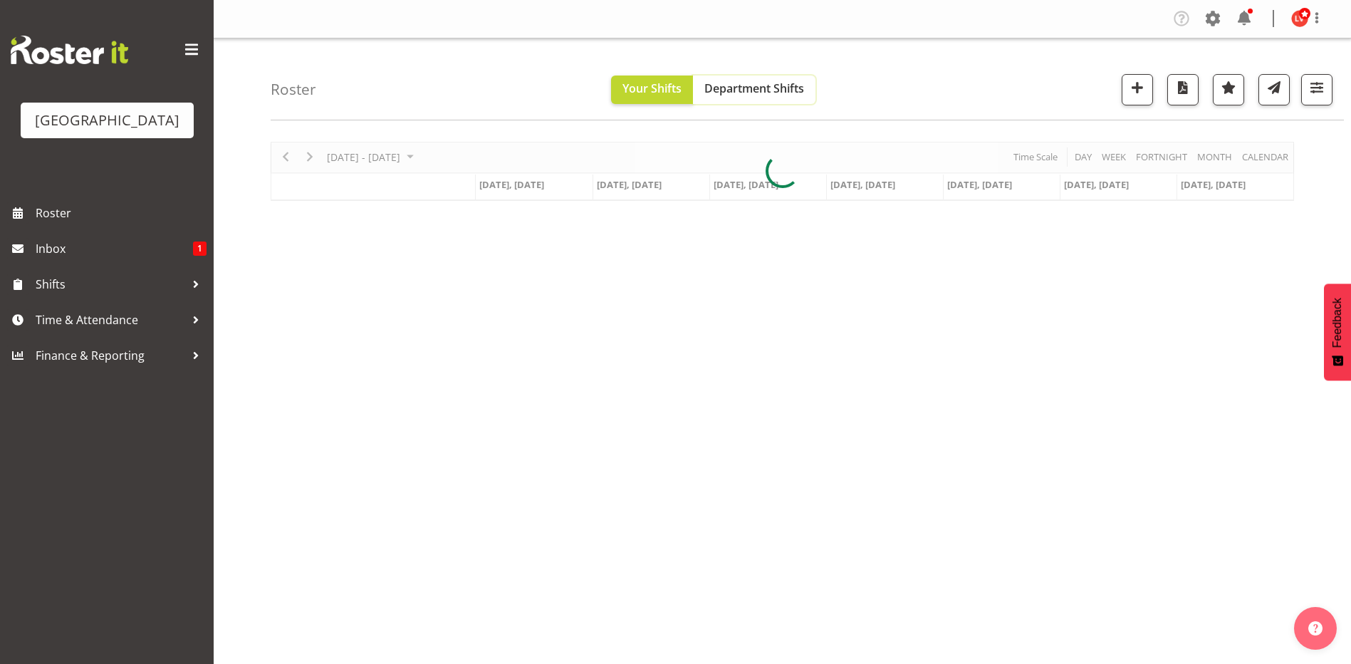
click at [765, 83] on span "Department Shifts" at bounding box center [754, 88] width 100 height 16
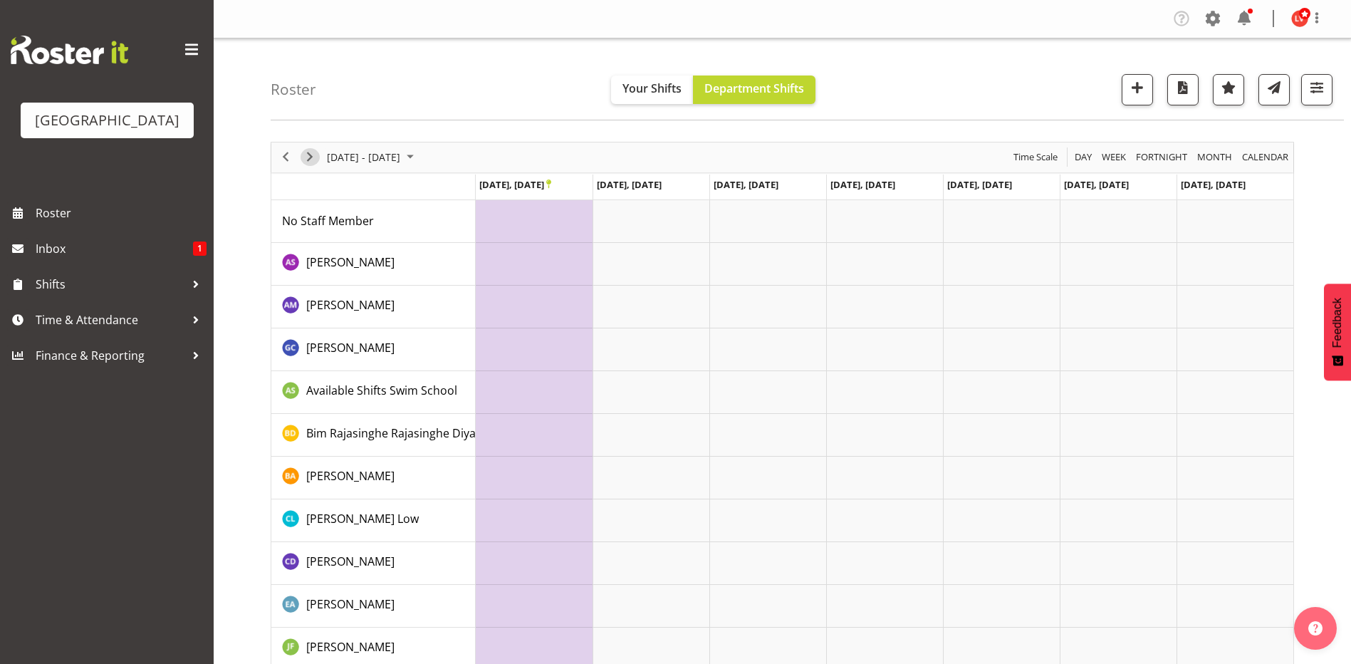
click at [306, 150] on span "Next" at bounding box center [309, 157] width 17 height 18
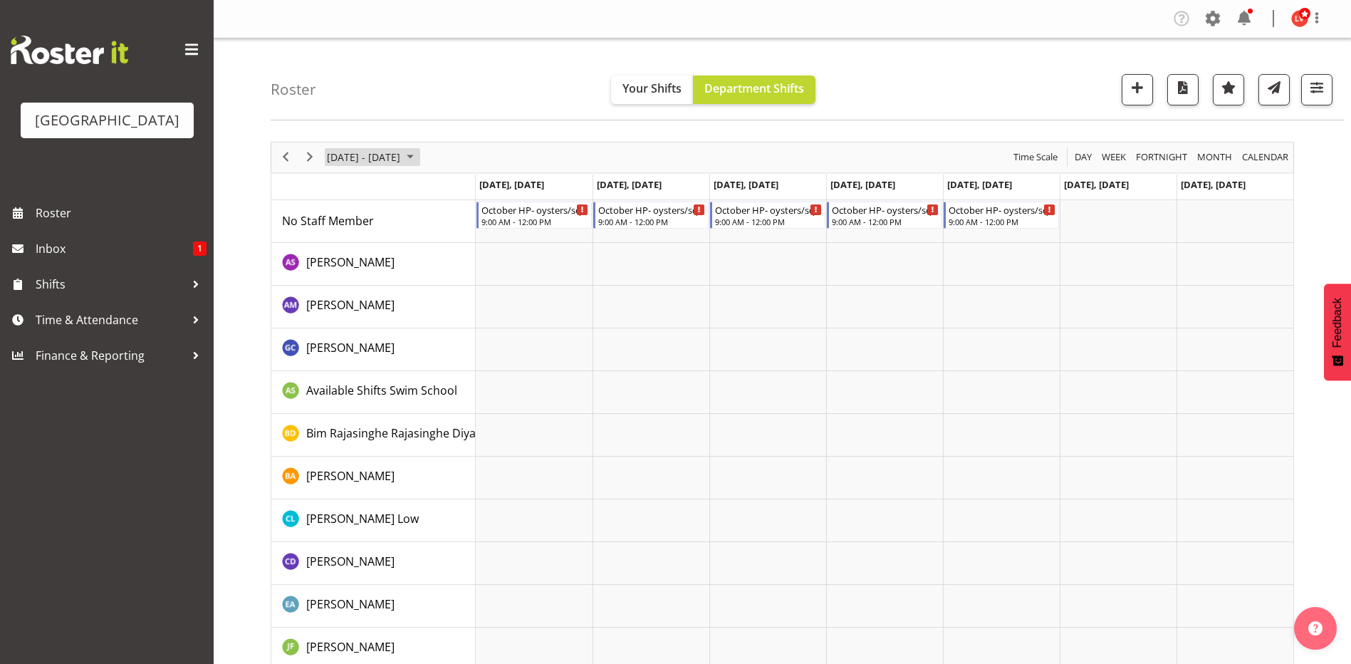
click at [395, 162] on span "[DATE] - [DATE]" at bounding box center [363, 157] width 76 height 18
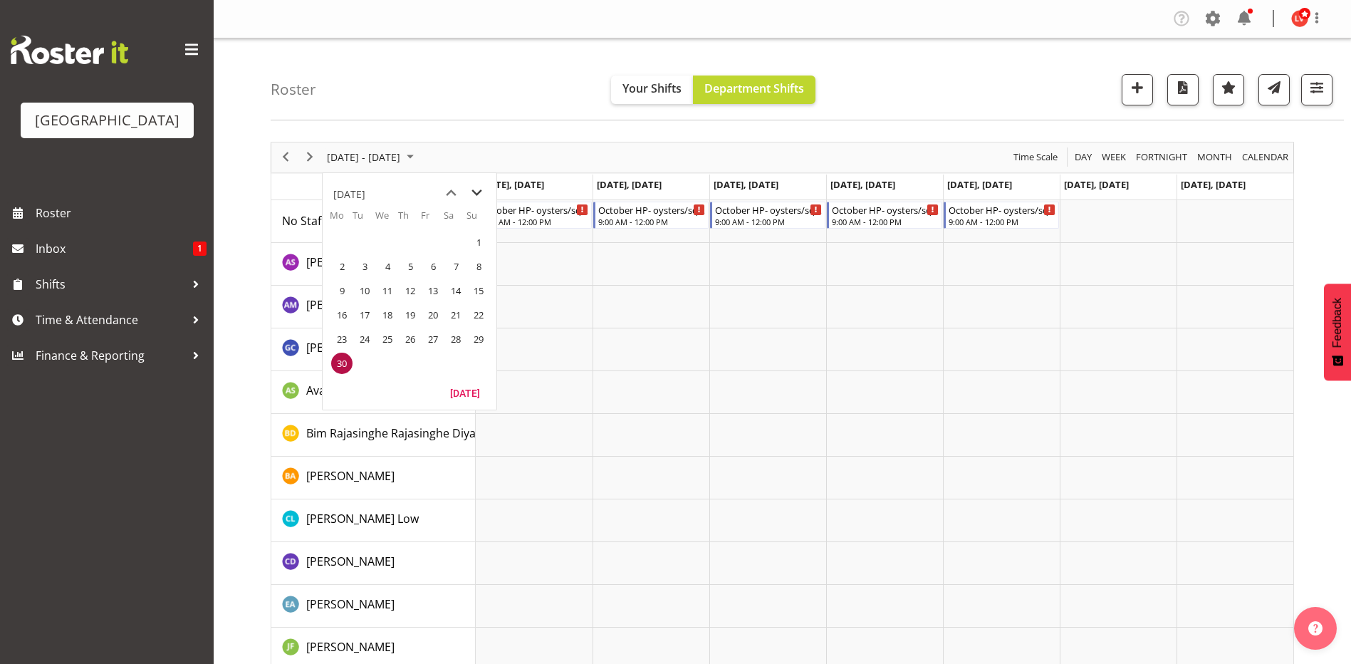
click at [471, 189] on span "next month" at bounding box center [476, 193] width 25 height 26
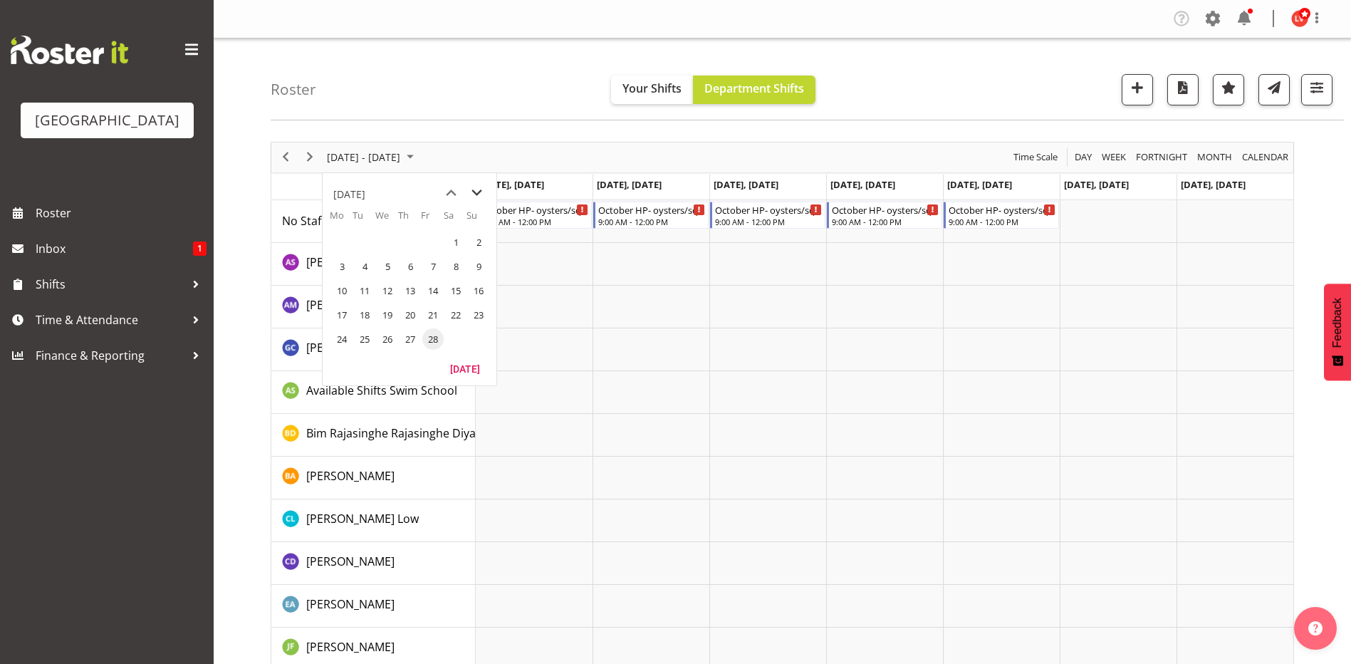
click at [471, 189] on span "next month" at bounding box center [476, 193] width 25 height 26
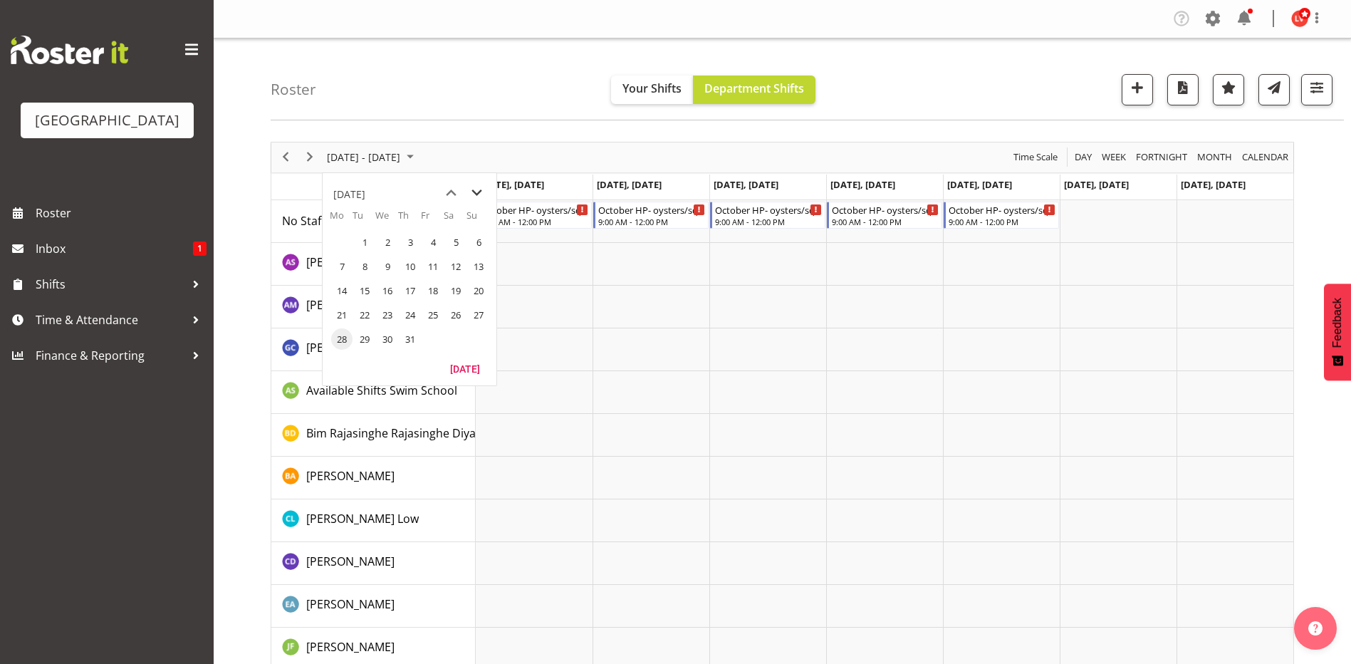
click at [471, 189] on span "next month" at bounding box center [476, 193] width 25 height 26
click at [338, 296] on span "11" at bounding box center [341, 290] width 21 height 21
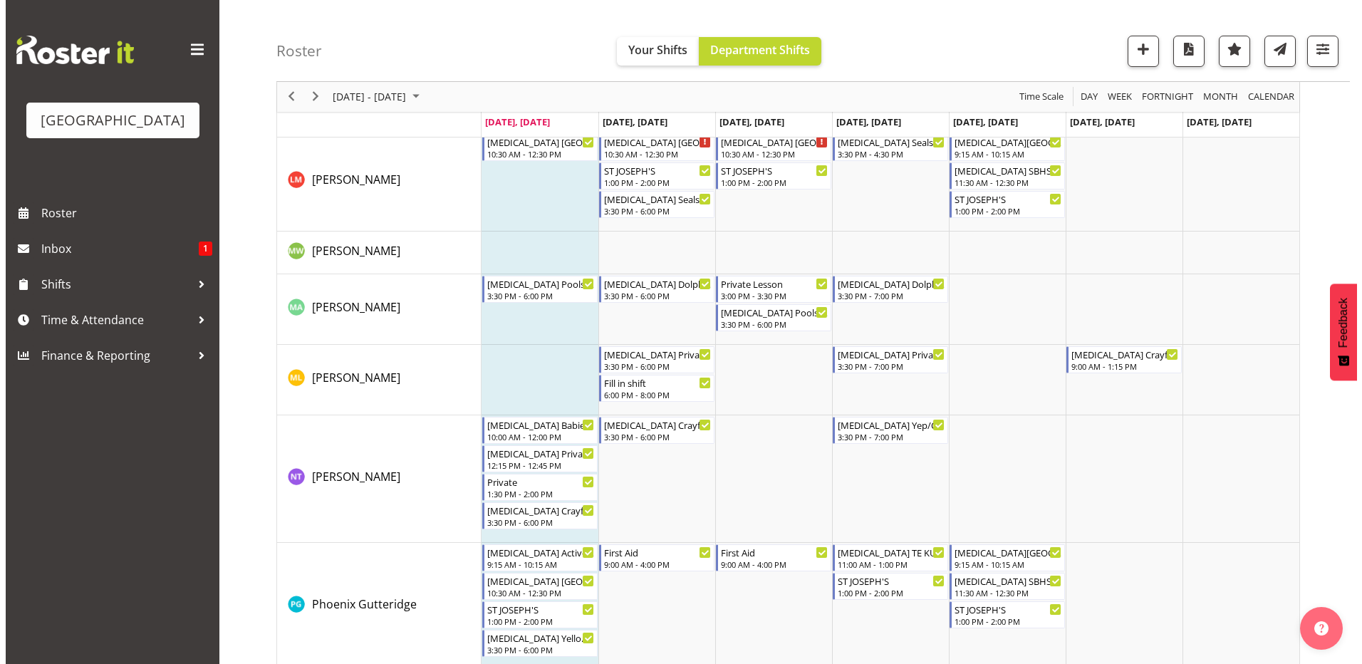
scroll to position [783, 0]
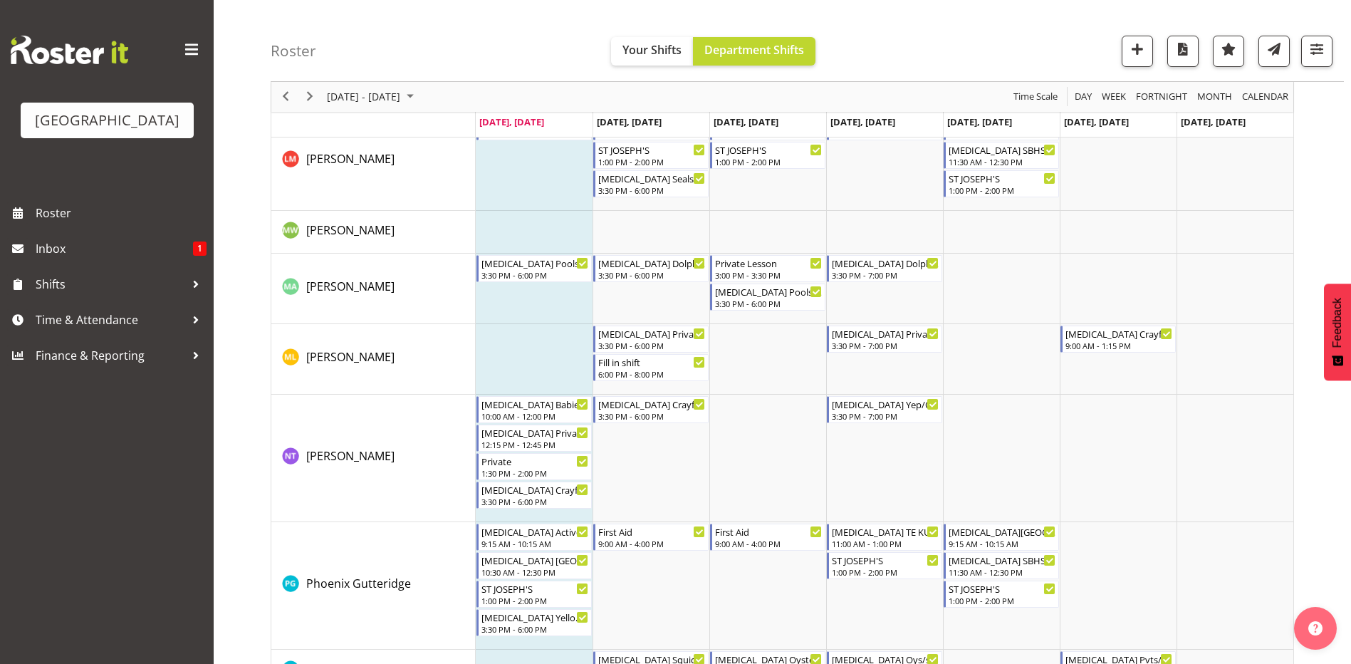
click at [511, 512] on td "Timeline Week of August 11, 2025" at bounding box center [534, 458] width 117 height 127
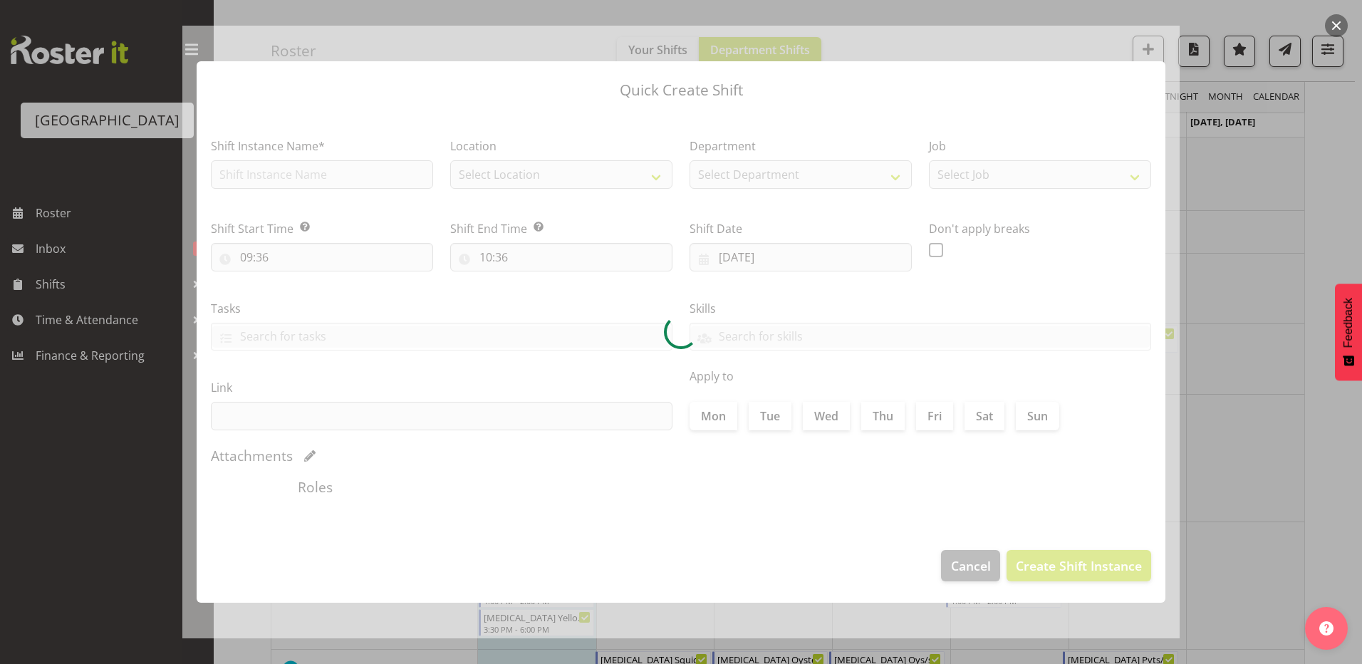
checkbox input "true"
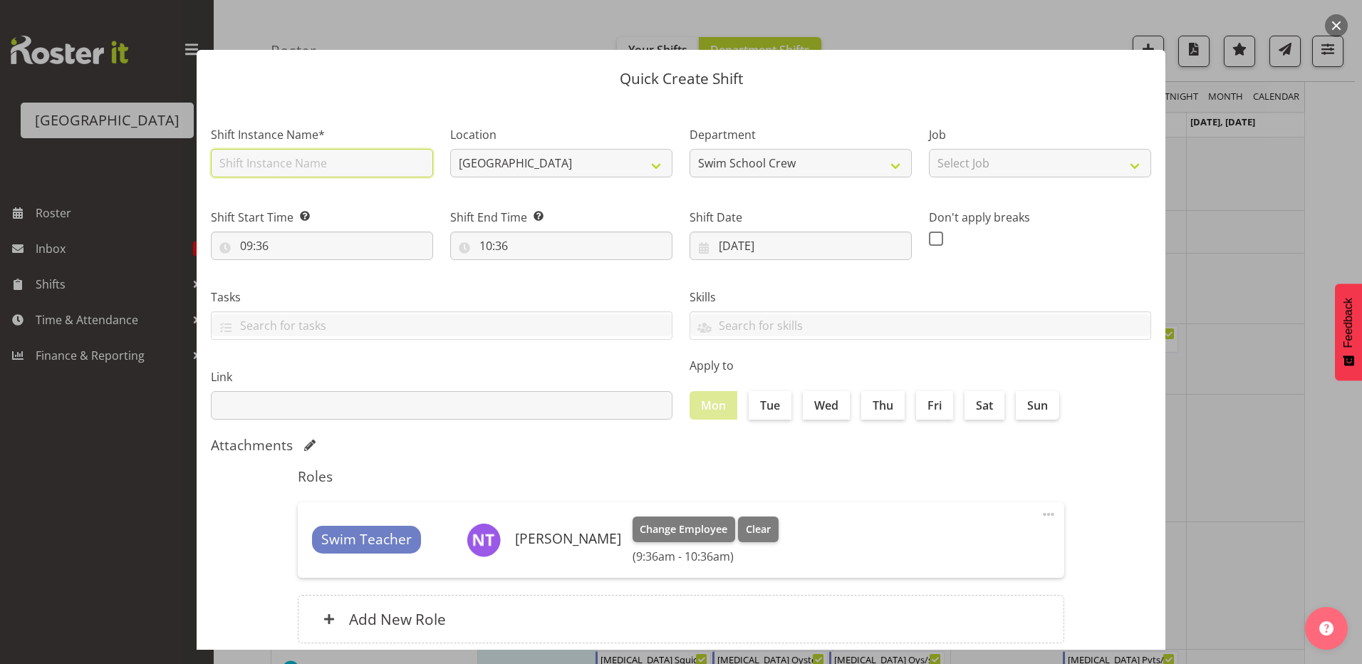
click at [273, 165] on input "text" at bounding box center [322, 163] width 222 height 28
type input "PVT Oyster"
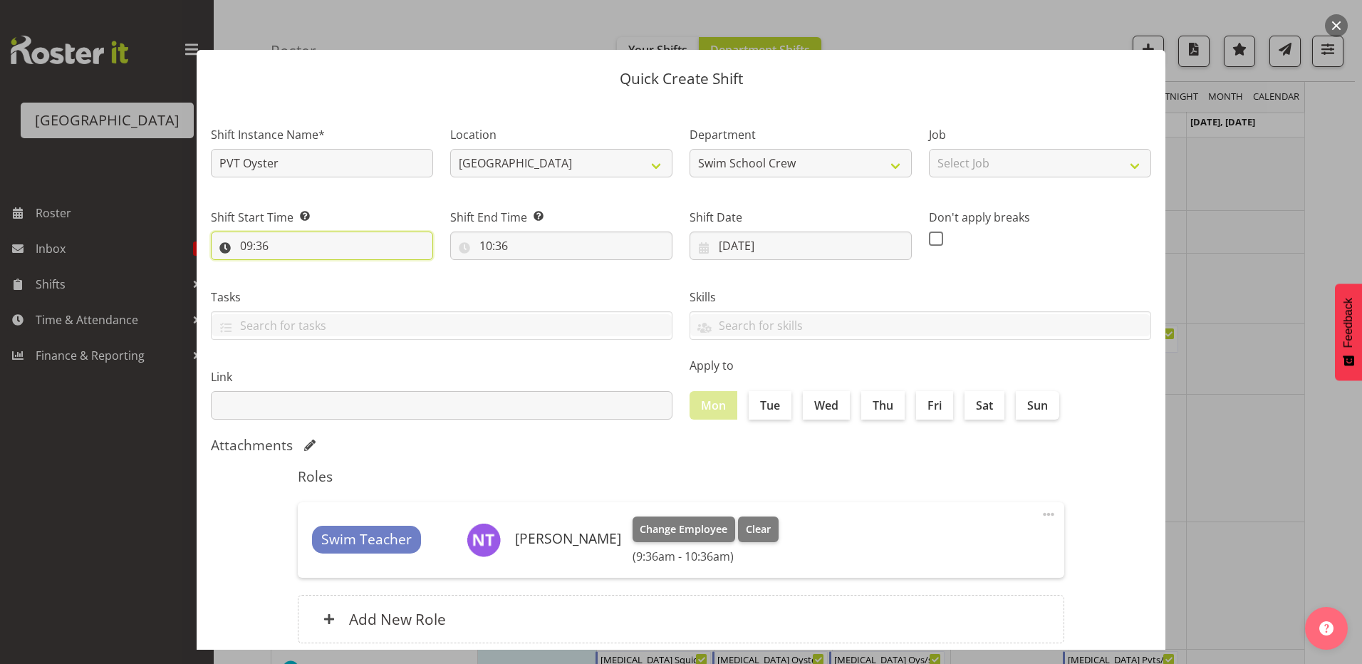
click at [273, 247] on input "09:36" at bounding box center [322, 245] width 222 height 28
click at [302, 280] on select "00 01 02 03 04 05 06 07 08 09 10 11 12 13 14 15 16 17 18 19 20 21 22 23" at bounding box center [308, 282] width 32 height 28
select select "10"
click at [292, 268] on select "00 01 02 03 04 05 06 07 08 09 10 11 12 13 14 15 16 17 18 19 20 21 22 23" at bounding box center [308, 282] width 32 height 28
type input "10:36"
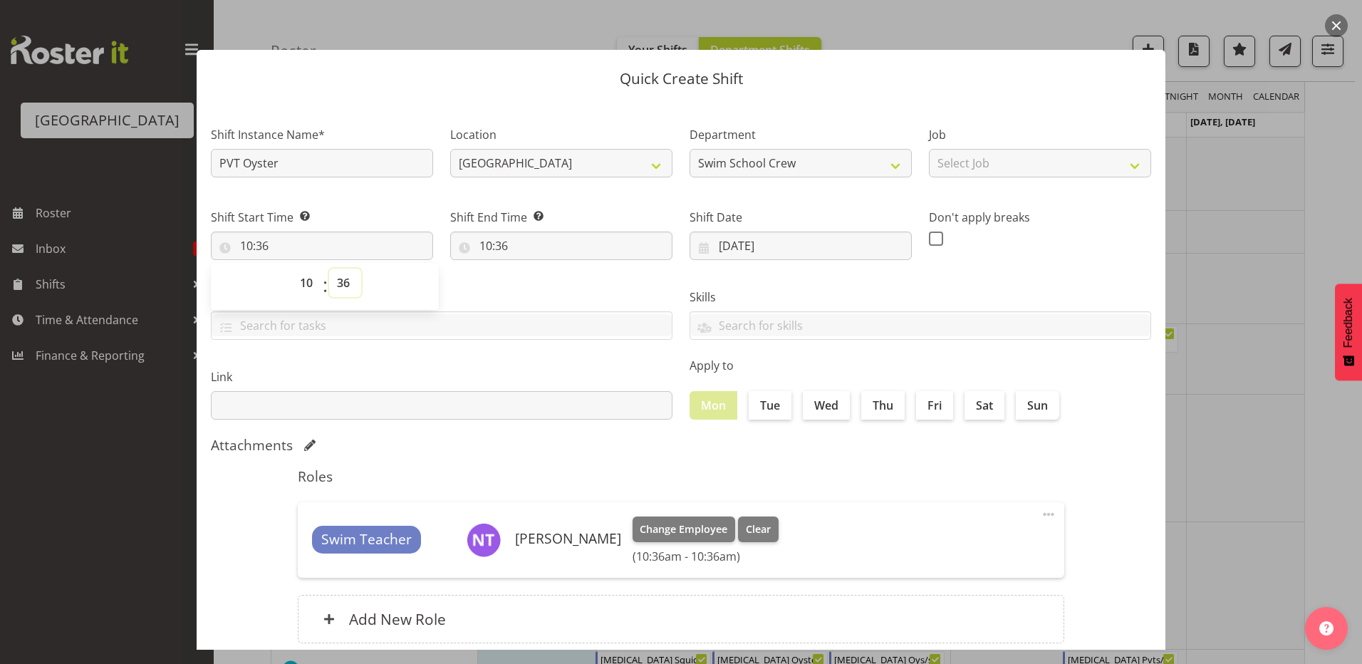
click at [346, 284] on select "00 01 02 03 04 05 06 07 08 09 10 11 12 13 14 15 16 17 18 19 20 21 22 23 24 25 2…" at bounding box center [345, 282] width 32 height 28
click at [301, 283] on select "00 01 02 03 04 05 06 07 08 09 10 11 12 13 14 15 16 17 18 19 20 21 22 23" at bounding box center [308, 282] width 32 height 28
select select "13"
click at [292, 268] on select "00 01 02 03 04 05 06 07 08 09 10 11 12 13 14 15 16 17 18 19 20 21 22 23" at bounding box center [308, 282] width 32 height 28
type input "13:36"
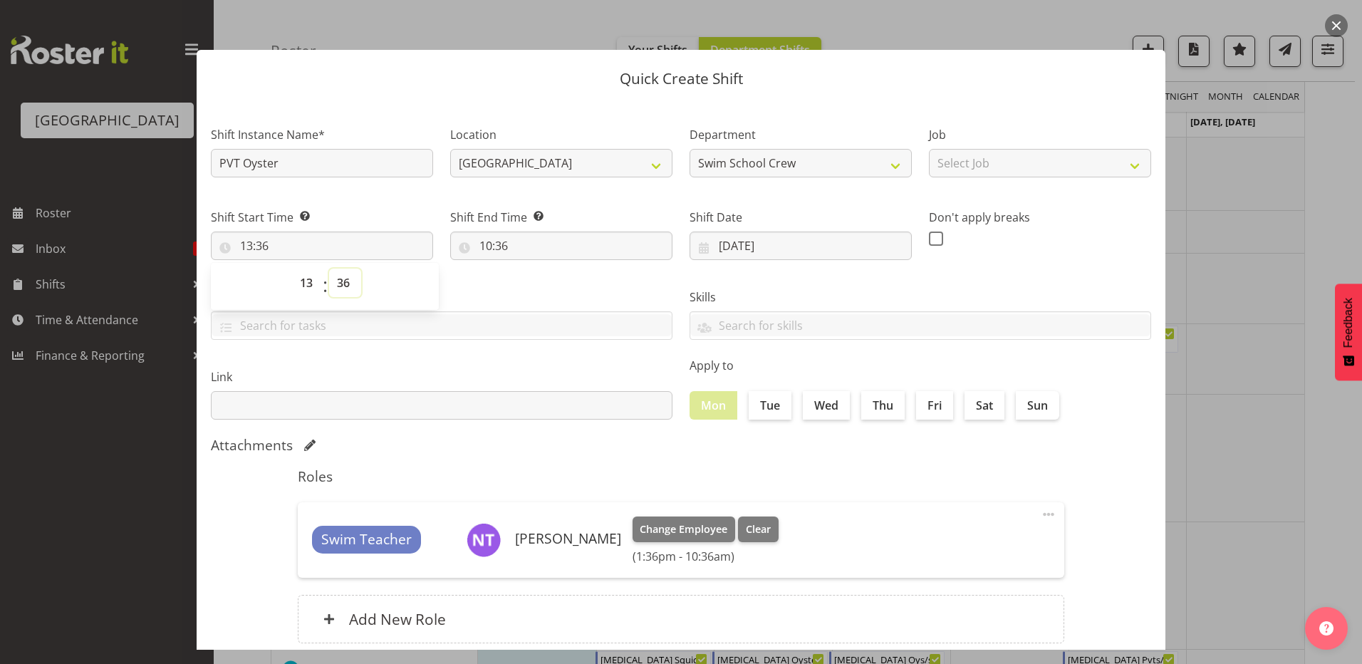
click at [340, 286] on select "00 01 02 03 04 05 06 07 08 09 10 11 12 13 14 15 16 17 18 19 20 21 22 23 24 25 2…" at bounding box center [345, 282] width 32 height 28
select select "0"
click at [329, 268] on select "00 01 02 03 04 05 06 07 08 09 10 11 12 13 14 15 16 17 18 19 20 21 22 23 24 25 2…" at bounding box center [345, 282] width 32 height 28
type input "13:00"
click at [492, 283] on div "Tasks TEST123" at bounding box center [441, 308] width 479 height 80
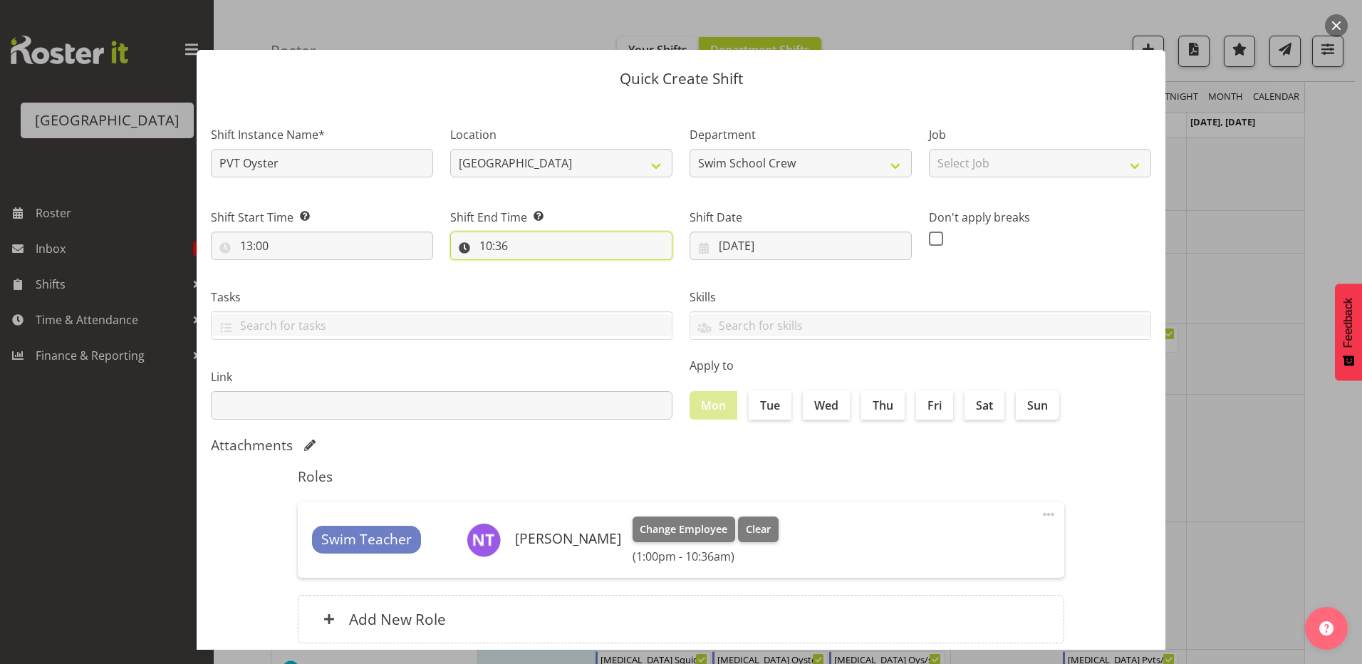
click at [487, 242] on input "10:36" at bounding box center [561, 245] width 222 height 28
click at [539, 281] on select "00 01 02 03 04 05 06 07 08 09 10 11 12 13 14 15 16 17 18 19 20 21 22 23" at bounding box center [547, 282] width 32 height 28
select select "13"
click at [531, 268] on select "00 01 02 03 04 05 06 07 08 09 10 11 12 13 14 15 16 17 18 19 20 21 22 23" at bounding box center [547, 282] width 32 height 28
type input "13:36"
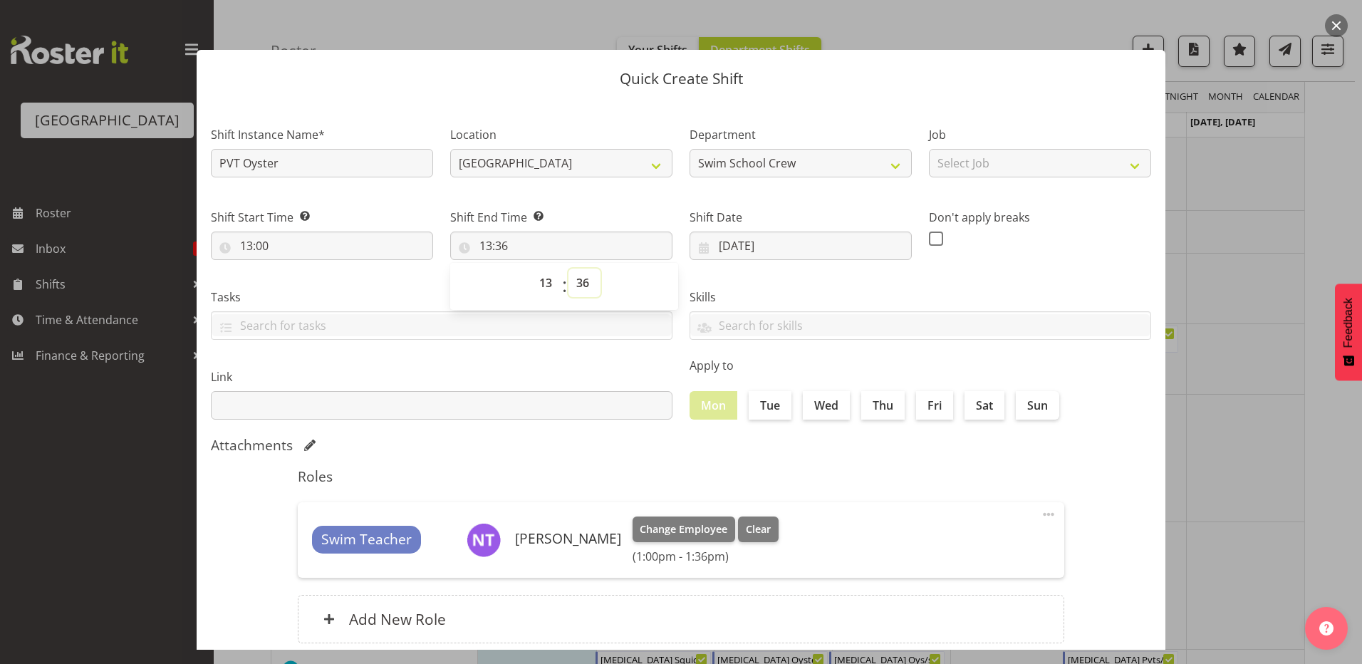
click at [579, 278] on select "00 01 02 03 04 05 06 07 08 09 10 11 12 13 14 15 16 17 18 19 20 21 22 23 24 25 2…" at bounding box center [584, 282] width 32 height 28
select select "30"
click at [568, 268] on select "00 01 02 03 04 05 06 07 08 09 10 11 12 13 14 15 16 17 18 19 20 21 22 23 24 25 2…" at bounding box center [584, 282] width 32 height 28
type input "13:30"
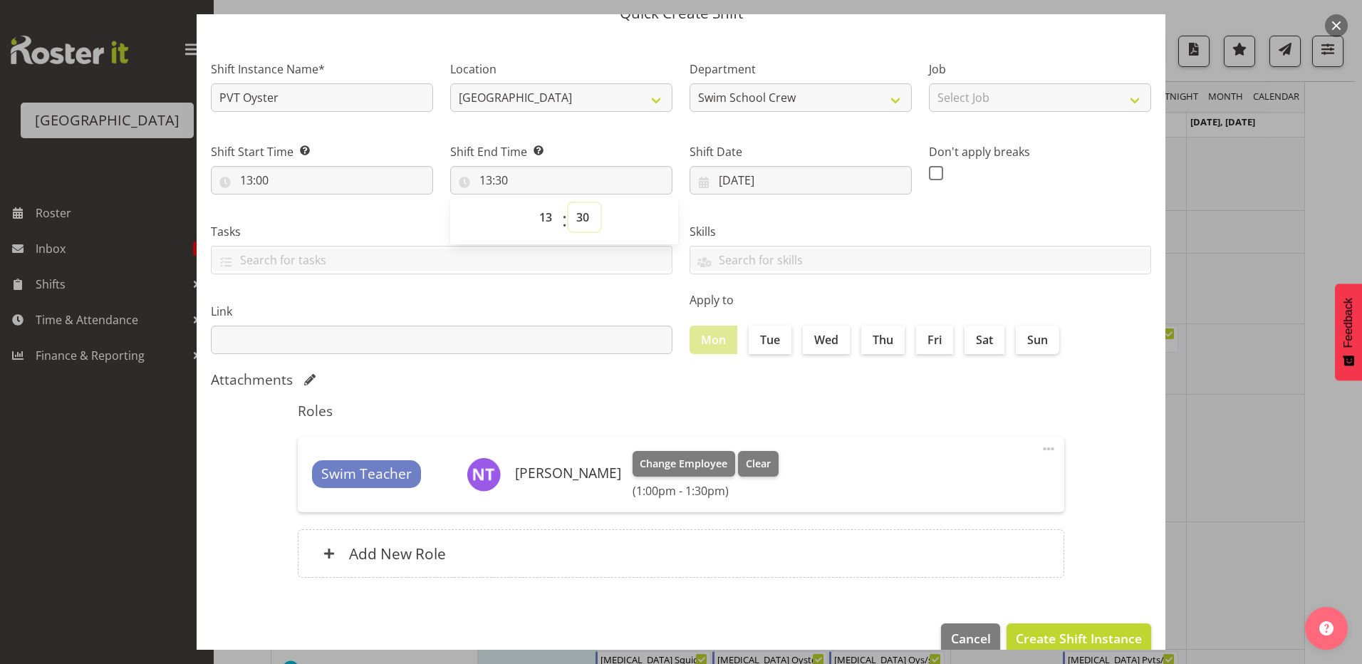
scroll to position [92, 0]
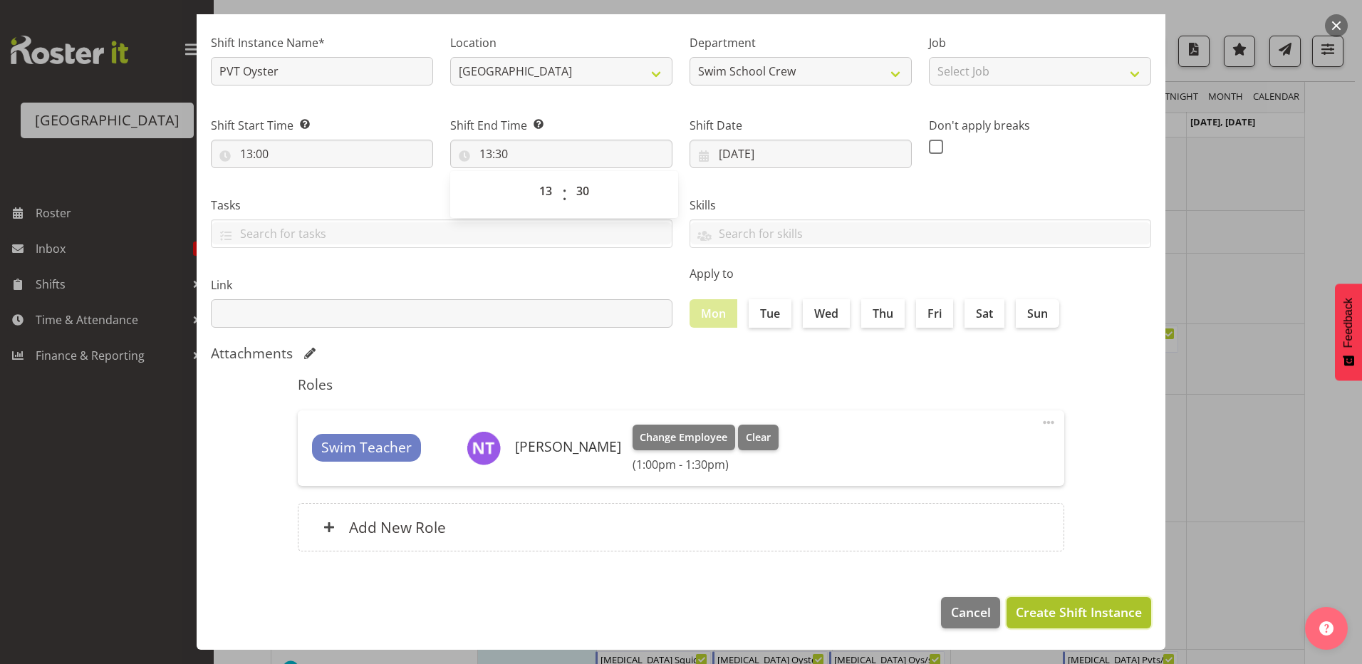
click at [1068, 603] on span "Create Shift Instance" at bounding box center [1079, 612] width 126 height 19
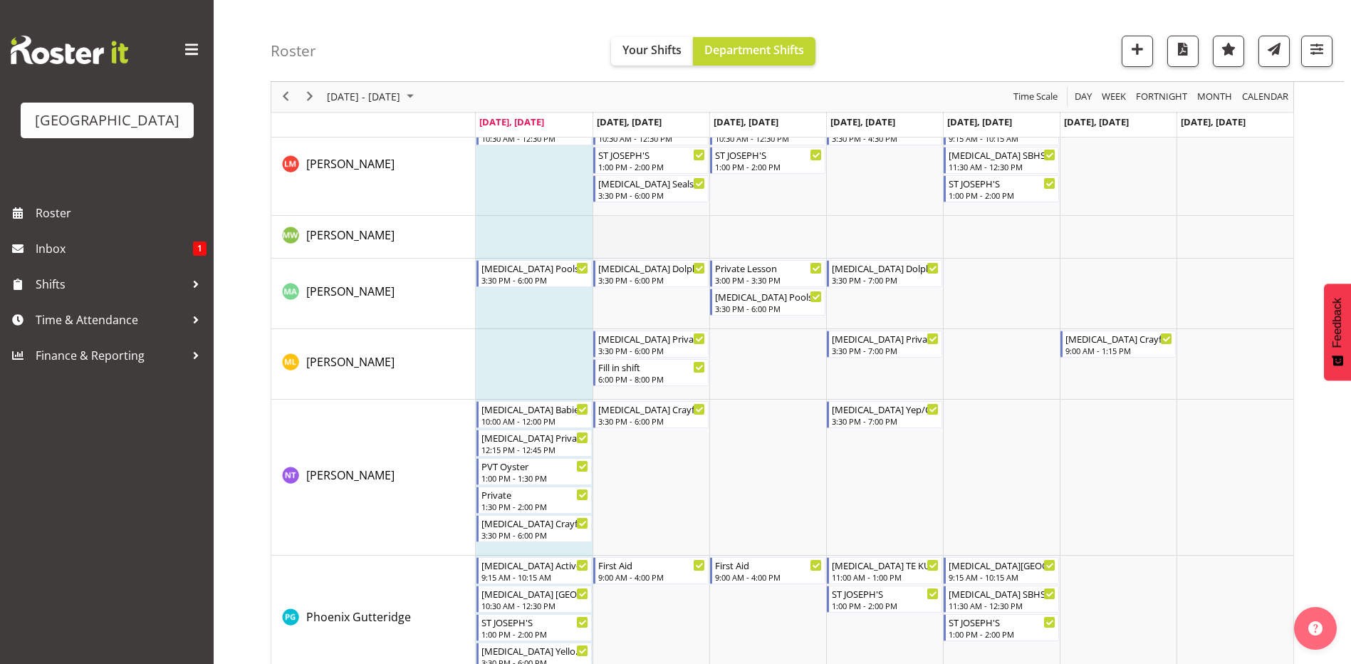
scroll to position [783, 0]
